Goal: Task Accomplishment & Management: Use online tool/utility

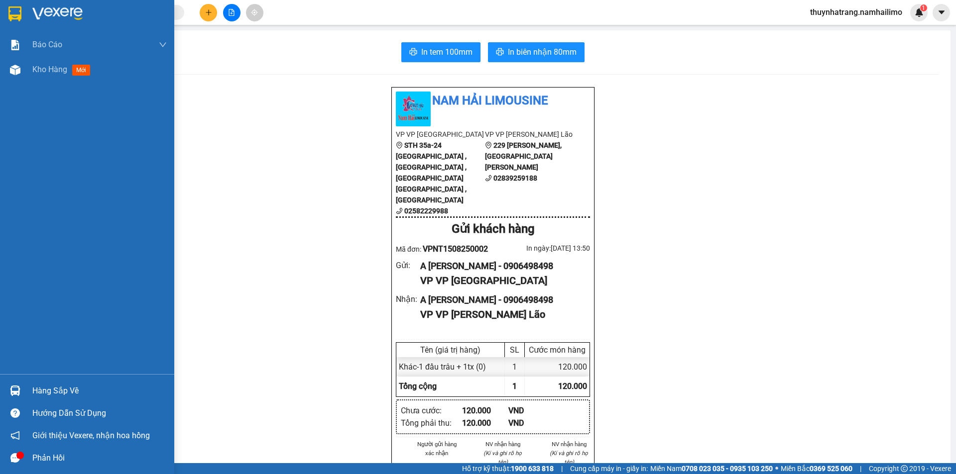
drag, startPoint x: 10, startPoint y: 16, endPoint x: 38, endPoint y: 20, distance: 27.7
click at [11, 17] on img at bounding box center [14, 13] width 13 height 15
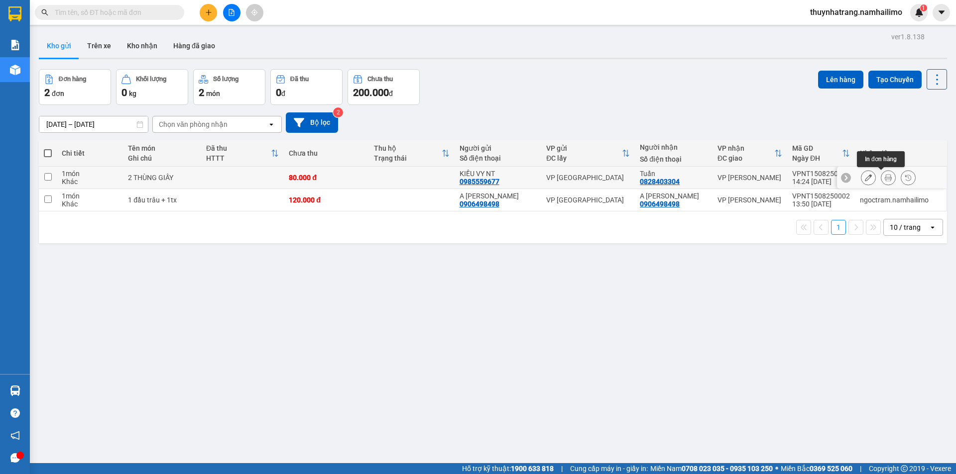
click at [884, 175] on icon at bounding box center [887, 177] width 7 height 7
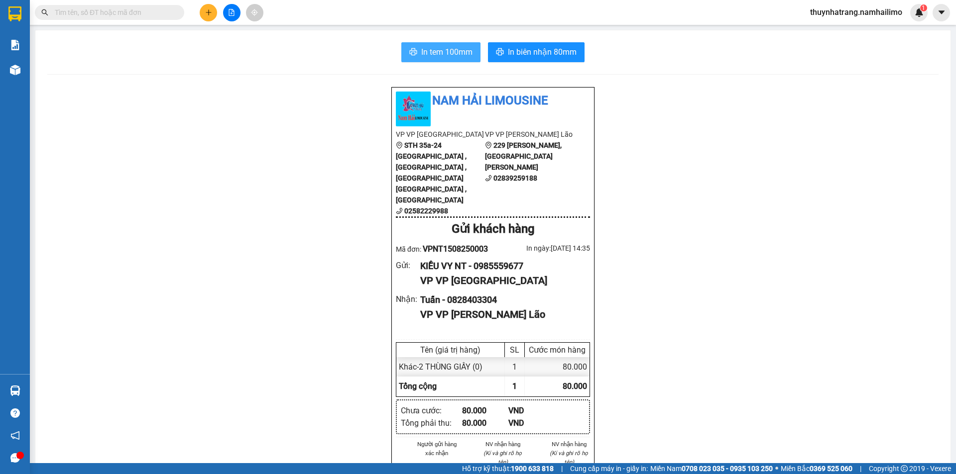
click at [458, 56] on span "In tem 100mm" at bounding box center [446, 52] width 51 height 12
